Goal: Information Seeking & Learning: Learn about a topic

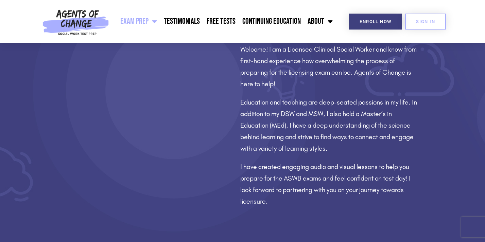
scroll to position [484, 0]
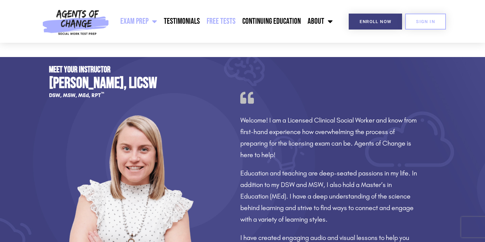
click at [227, 25] on link "Free Tests" at bounding box center [221, 21] width 36 height 17
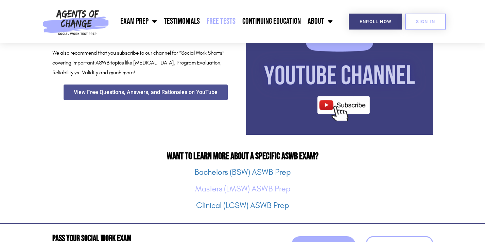
scroll to position [791, 0]
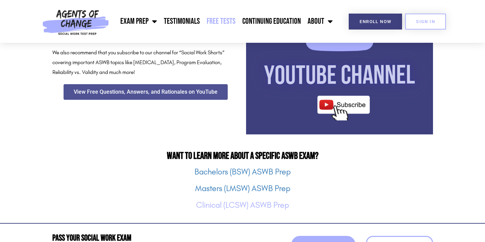
click at [223, 209] on link "Clinical (LCSW) ASWB Prep" at bounding box center [242, 206] width 93 height 10
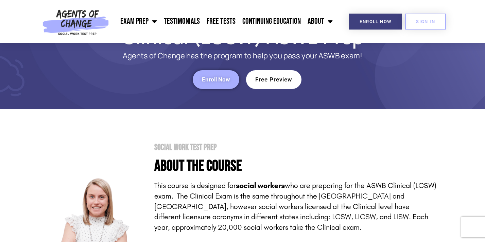
scroll to position [56, 0]
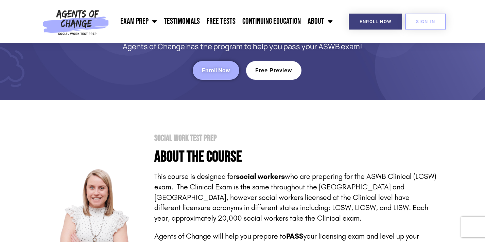
click at [206, 74] on link "Enroll Now" at bounding box center [216, 70] width 47 height 19
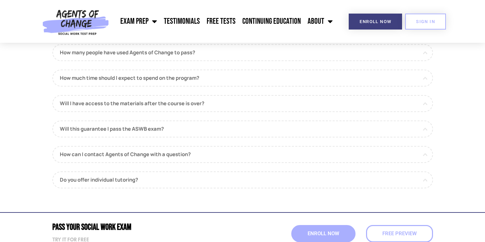
scroll to position [745, 0]
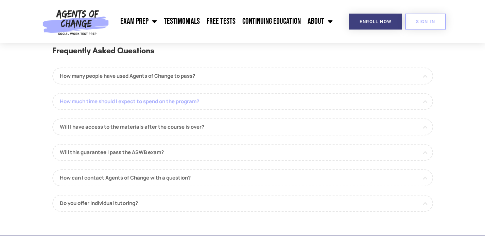
click at [175, 103] on link "How much time should I expect to spend on the program?" at bounding box center [242, 101] width 381 height 17
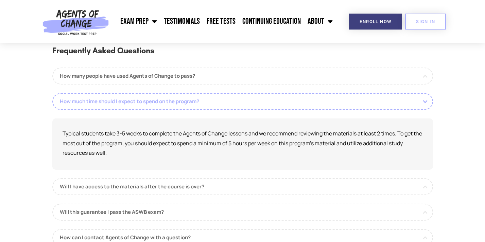
click at [175, 103] on link "How much time should I expect to spend on the program?" at bounding box center [242, 101] width 381 height 17
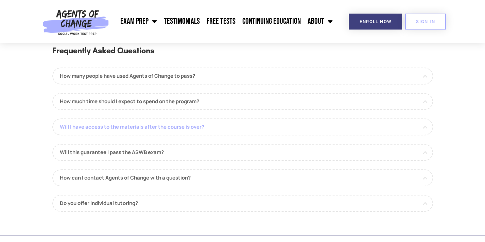
click at [164, 125] on link "Will I have access to the materials after the course is over?" at bounding box center [242, 127] width 381 height 17
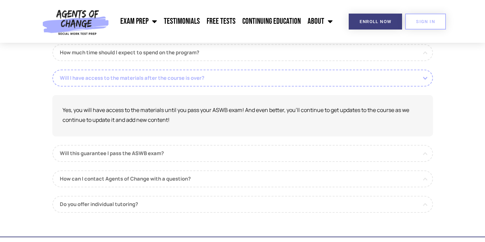
scroll to position [795, 0]
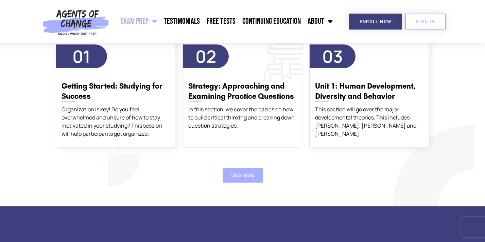
scroll to position [834, 0]
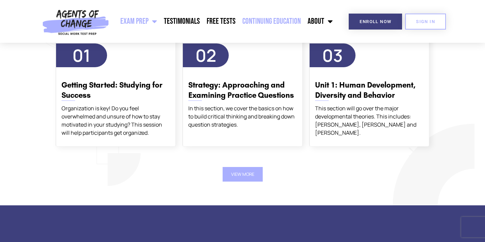
click at [250, 25] on link "Continuing Education" at bounding box center [271, 21] width 65 height 17
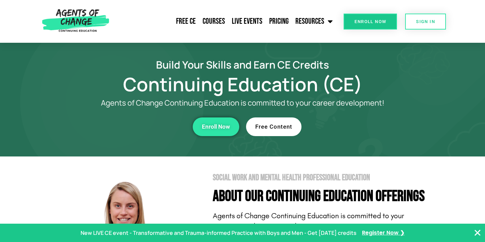
click at [262, 130] on link "Free Content" at bounding box center [273, 127] width 55 height 19
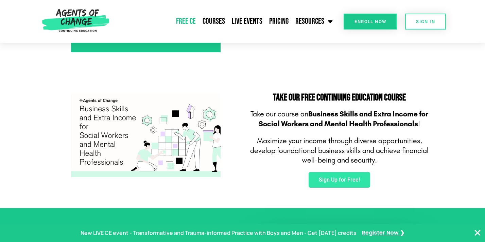
scroll to position [385, 0]
